Goal: Register for event/course

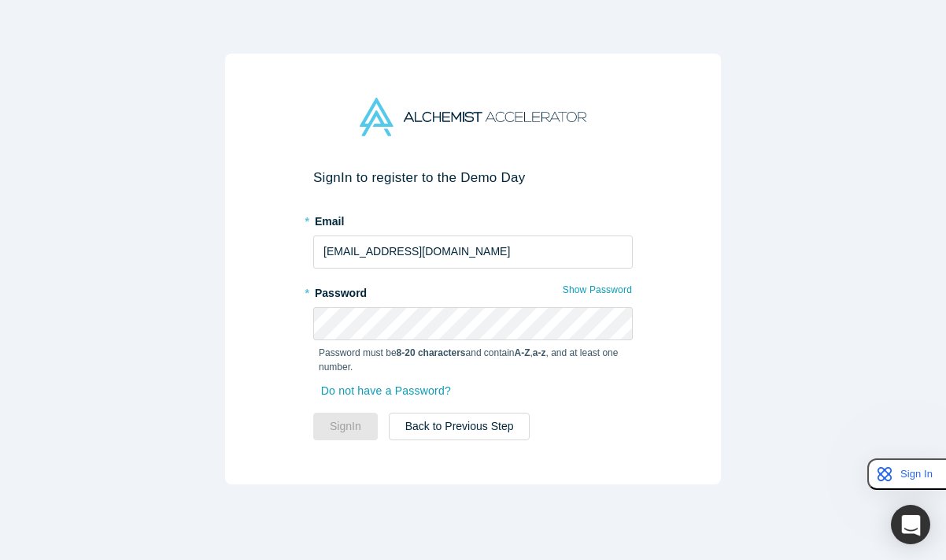
click at [662, 291] on div "Sign In to register to the Demo Day * Email [EMAIL_ADDRESS][DOMAIN_NAME] * Pass…" at bounding box center [473, 269] width 496 height 431
